Goal: Information Seeking & Learning: Check status

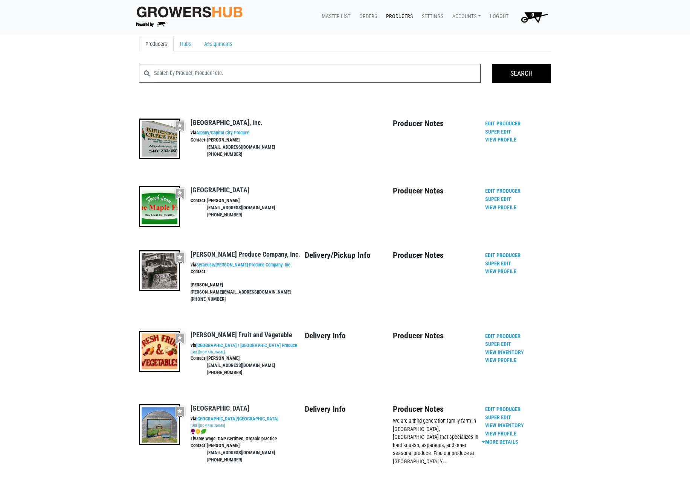
click at [246, 75] on input "search" at bounding box center [317, 73] width 327 height 19
click at [368, 17] on link "Orders" at bounding box center [366, 16] width 27 height 14
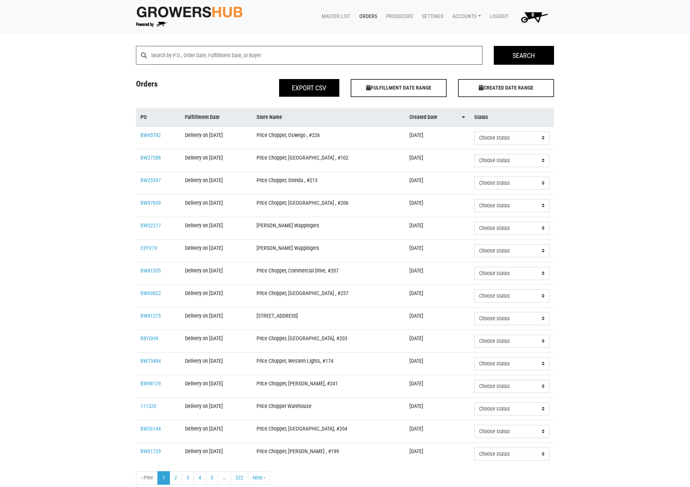
click at [234, 57] on input "search" at bounding box center [316, 55] width 331 height 19
type input "lee's"
click input "Search" at bounding box center [0, 0] width 0 height 0
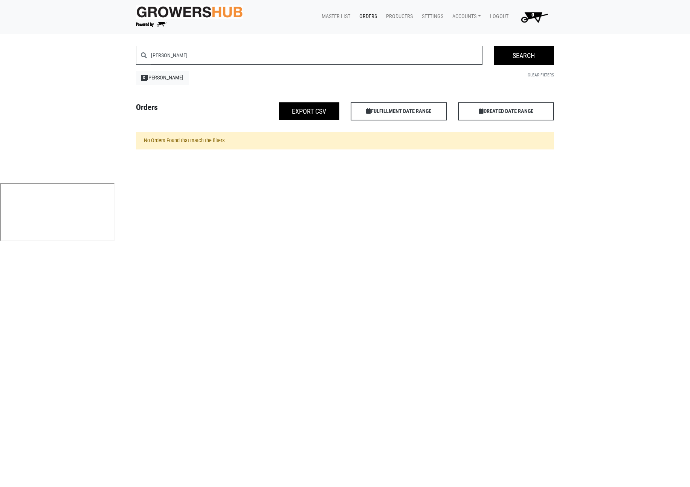
click at [189, 58] on input "[PERSON_NAME]" at bounding box center [316, 55] width 331 height 19
type input "[PERSON_NAME]"
click input "Search" at bounding box center [0, 0] width 0 height 0
click at [163, 53] on input "[PERSON_NAME]" at bounding box center [316, 55] width 331 height 19
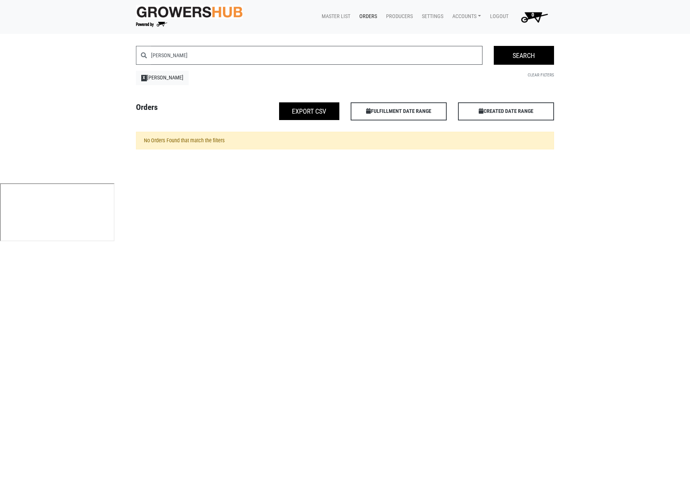
type input "clements"
click input "Search" at bounding box center [0, 0] width 0 height 0
click at [145, 78] on span "X" at bounding box center [144, 78] width 6 height 6
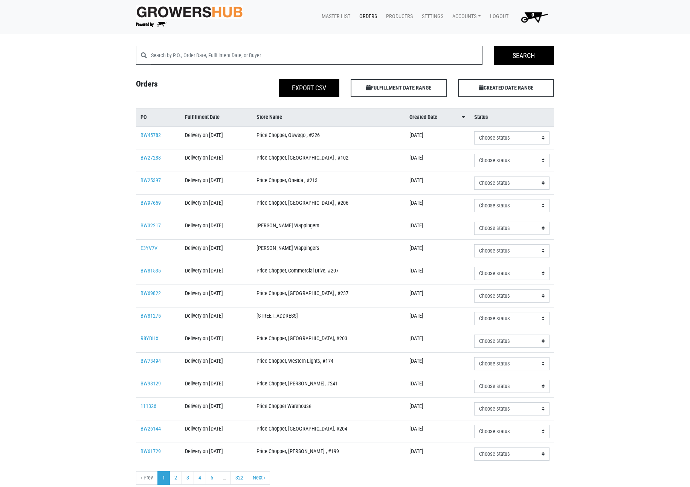
click at [256, 55] on input "search" at bounding box center [316, 55] width 331 height 19
type input "[PERSON_NAME]"
click input "Search" at bounding box center [0, 0] width 0 height 0
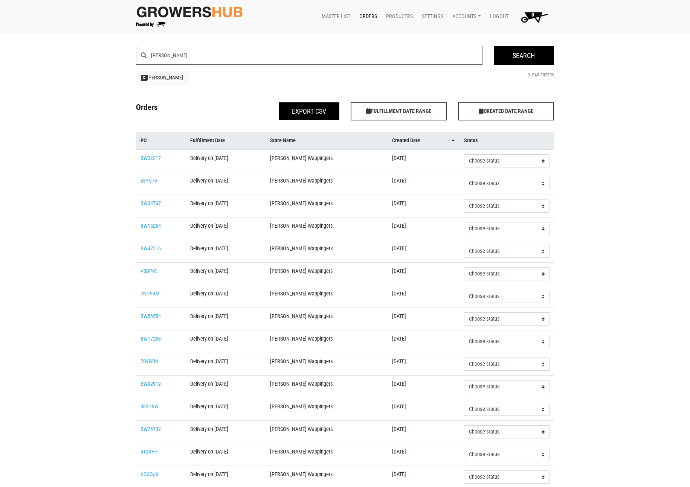
scroll to position [55, 0]
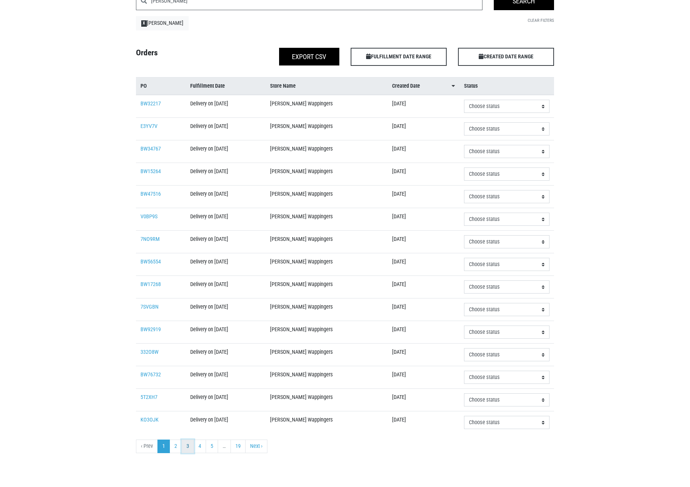
click at [187, 447] on link "3" at bounding box center [188, 447] width 12 height 14
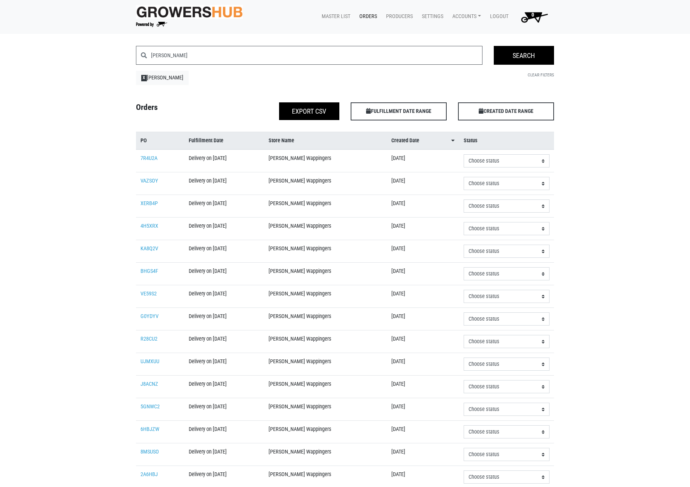
scroll to position [55, 0]
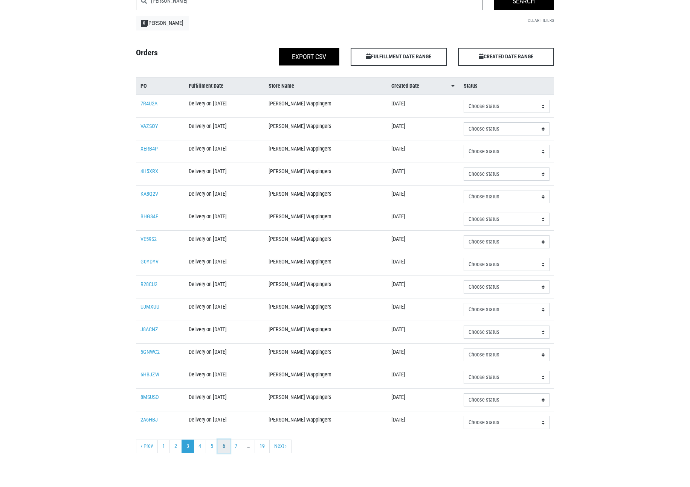
click at [224, 448] on link "6" at bounding box center [224, 447] width 12 height 14
